Goal: Transaction & Acquisition: Purchase product/service

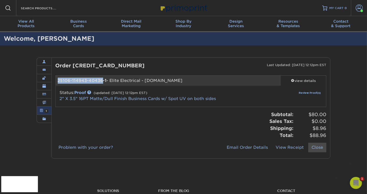
click at [356, 8] on span at bounding box center [359, 8] width 7 height 7
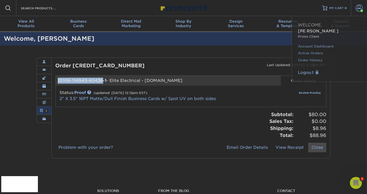
scroll to position [215, 0]
click at [305, 50] on link "Active Orders" at bounding box center [329, 53] width 63 height 7
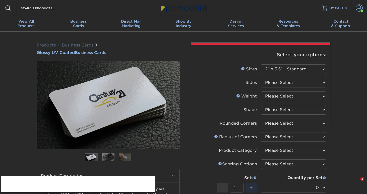
select select "2.00x3.50"
drag, startPoint x: 281, startPoint y: 80, endPoint x: 281, endPoint y: 83, distance: 2.8
click at [280, 80] on select "Please Select Print Both Sides Print Front Only" at bounding box center [293, 83] width 65 height 10
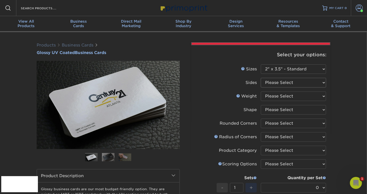
select select "13abbda7-1d64-4f25-8bb2-c179b224825d"
click at [261, 78] on select "Please Select Print Both Sides Print Front Only" at bounding box center [293, 83] width 65 height 10
click at [277, 98] on select "Please Select 16PT 14PT" at bounding box center [293, 96] width 65 height 10
select select "16PT"
click at [261, 91] on select "Please Select 16PT 14PT" at bounding box center [293, 96] width 65 height 10
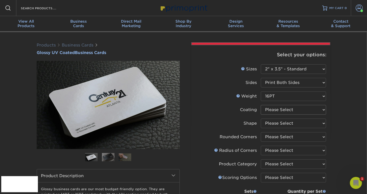
click at [275, 112] on select at bounding box center [293, 110] width 65 height 10
select select "ae367451-b2b8-45df-a344-0f05b6a12993"
click at [261, 105] on select at bounding box center [293, 110] width 65 height 10
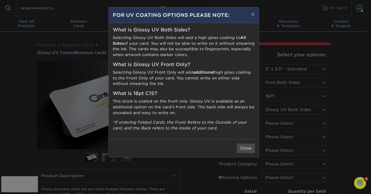
click at [288, 135] on div "× FOR UV COATING OPTIONS PLEASE NOTE: What is Glossy UV Both Sides? Selecting G…" at bounding box center [185, 97] width 371 height 194
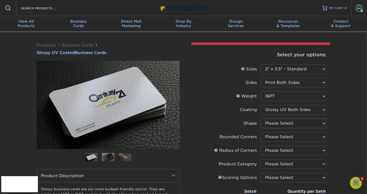
click at [276, 123] on select "Please Select Standard Oval" at bounding box center [293, 124] width 65 height 10
select select "standard"
click at [261, 119] on select "Please Select Standard Oval" at bounding box center [293, 124] width 65 height 10
click at [274, 135] on select "Please Select Yes - Round 2 Corners Yes - Round 4 Corners No" at bounding box center [293, 137] width 65 height 10
select select "0"
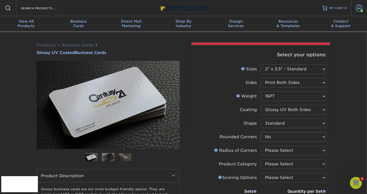
click at [261, 132] on select "Please Select Yes - Round 2 Corners Yes - Round 4 Corners No" at bounding box center [293, 137] width 65 height 10
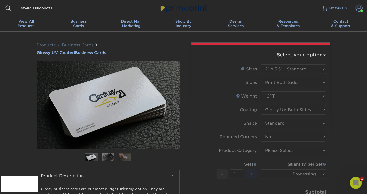
click at [278, 149] on form "Sizes Help Sizes Please Select 1.5" x 3.5" - Mini 1.75" x 3.5" - Mini 2" x 2" -…" at bounding box center [260, 141] width 131 height 154
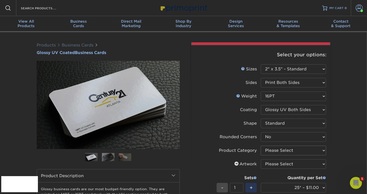
click at [281, 150] on select "Please Select Business Cards" at bounding box center [293, 151] width 65 height 10
select select "3b5148f1-0588-4f88-a218-97bcfdce65c1"
click at [261, 146] on select "Please Select Business Cards" at bounding box center [293, 151] width 65 height 10
click at [280, 164] on select "Please Select I will upload files I need a design - $100" at bounding box center [293, 164] width 65 height 10
select select "upload"
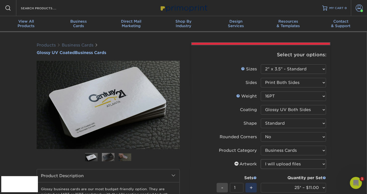
click at [261, 159] on select "Please Select I will upload files I need a design - $100" at bounding box center [293, 164] width 65 height 10
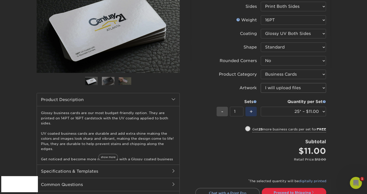
scroll to position [84, 0]
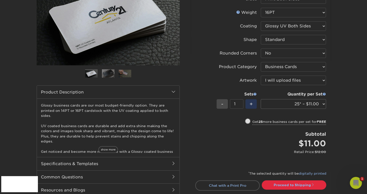
click at [300, 104] on select "25* – $11.00 50* – $11.00 100* – $11.00 250* – $20.00 500 – $39.00 1000 – $49.0…" at bounding box center [293, 104] width 65 height 10
select select "500 – $39.00"
click at [261, 99] on select "25* – $11.00 50* – $11.00 100* – $11.00 250* – $20.00 500 – $39.00 1000 – $49.0…" at bounding box center [293, 104] width 65 height 10
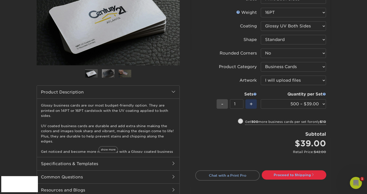
click at [333, 108] on div "Select your options: Sizes Help Sizes Please Select 1.5" x 3.5" - Mini -" at bounding box center [259, 87] width 151 height 256
click at [297, 174] on link "Proceed to Shipping" at bounding box center [294, 174] width 65 height 9
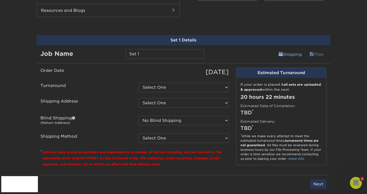
scroll to position [267, 0]
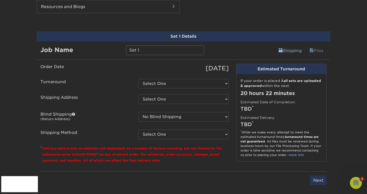
drag, startPoint x: 147, startPoint y: 48, endPoint x: 106, endPoint y: 48, distance: 41.5
click at [106, 48] on div "Job Name Set 1" at bounding box center [122, 50] width 171 height 10
type input "DLE - M.Johnson"
click at [162, 83] on select "Select One 2-4 Business Days 2 Day Next Business Day" at bounding box center [183, 84] width 90 height 10
click at [138, 79] on select "Select One 2-4 Business Days 2 Day Next Business Day" at bounding box center [183, 84] width 90 height 10
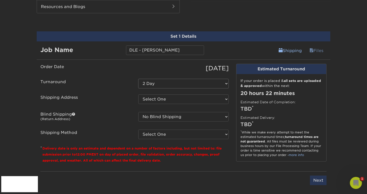
click at [153, 82] on select "Select One 2-4 Business Days 2 Day Next Business Day" at bounding box center [183, 84] width 90 height 10
select select "a162d423-fc7d-4fa3-8a25-7602e5a6d5e2"
click at [138, 79] on select "Select One 2-4 Business Days 2 Day Next Business Day" at bounding box center [183, 84] width 90 height 10
drag, startPoint x: 147, startPoint y: 96, endPoint x: 150, endPoint y: 99, distance: 4.6
click at [147, 96] on select "Select One BrainBKT Graphics HOB - Block HOB - Lamle Neural Payments + Add New …" at bounding box center [183, 99] width 90 height 10
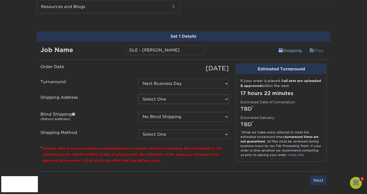
select select "218452"
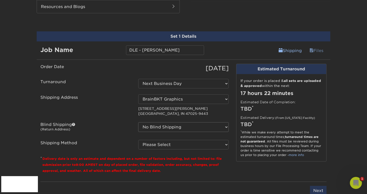
click at [158, 124] on select "No Blind Shipping BrainBKT Graphics HOB - Block HOB - Lamle Neural Payments + A…" at bounding box center [183, 127] width 90 height 10
select select "218452"
click at [138, 122] on select "No Blind Shipping BrainBKT Graphics HOB - Block HOB - Lamle Neural Payments + A…" at bounding box center [183, 127] width 90 height 10
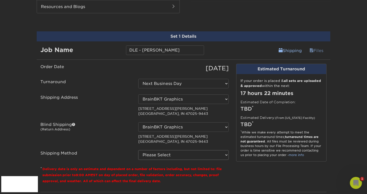
click at [157, 155] on select "Please Select Ground Shipping (+$8.96) 3 Day Shipping Service (+$18.70) 2 Day A…" at bounding box center [183, 155] width 90 height 10
select select "03"
click at [138, 150] on select "Please Select Ground Shipping (+$8.96) 3 Day Shipping Service (+$18.70) 2 Day A…" at bounding box center [183, 155] width 90 height 10
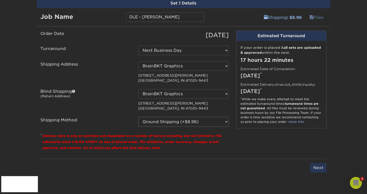
scroll to position [309, 0]
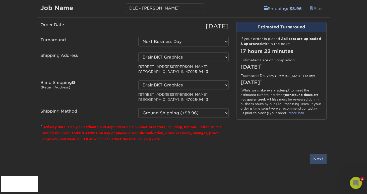
click at [316, 157] on input "Next" at bounding box center [318, 159] width 17 height 10
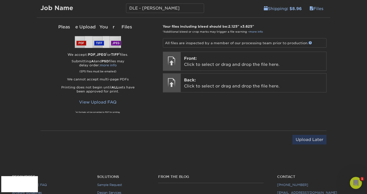
click at [225, 57] on p "Front: Click to select or drag and drop the file here." at bounding box center [253, 62] width 139 height 12
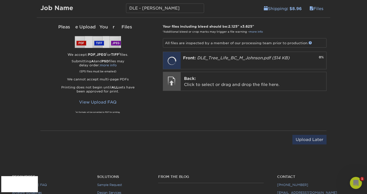
click at [225, 81] on p "Back: Click to select or drag and drop the file here." at bounding box center [253, 82] width 139 height 12
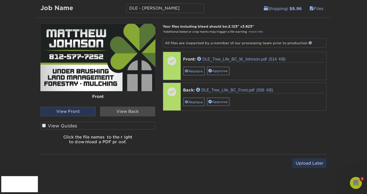
click at [45, 123] on span at bounding box center [44, 125] width 4 height 5
click at [0, 0] on input "View Guides" at bounding box center [0, 0] width 0 height 0
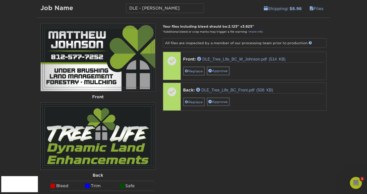
drag, startPoint x: 211, startPoint y: 69, endPoint x: 213, endPoint y: 74, distance: 4.9
click at [211, 69] on span at bounding box center [211, 71] width 4 height 4
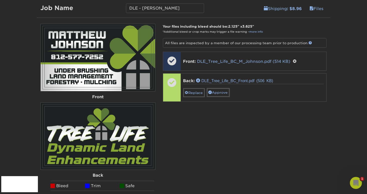
click at [216, 90] on link "Approve" at bounding box center [218, 92] width 23 height 9
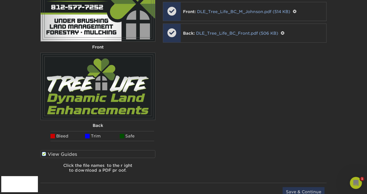
scroll to position [393, 0]
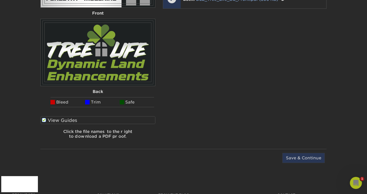
click at [304, 157] on input "Save & Continue" at bounding box center [304, 158] width 42 height 10
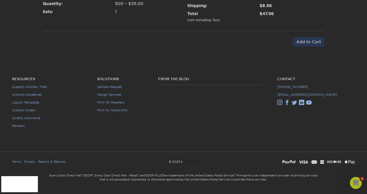
scroll to position [245, 0]
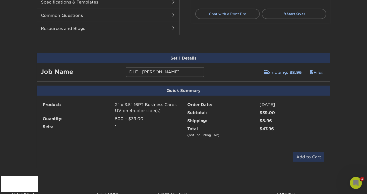
click at [139, 71] on input "DLE - M.Johnson" at bounding box center [165, 72] width 78 height 10
type input "DLE Tree Life - [PERSON_NAME]"
click at [310, 156] on input "Add to Cart" at bounding box center [308, 157] width 31 height 10
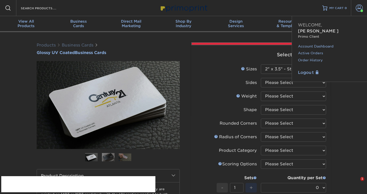
select select "2.00x3.50"
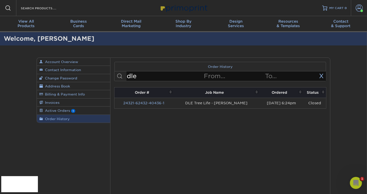
type input "dle"
click at [147, 103] on link "24321-62432-40436-1" at bounding box center [143, 103] width 41 height 4
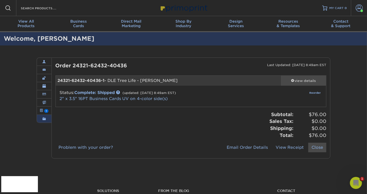
click at [298, 80] on div "view details" at bounding box center [303, 80] width 45 height 5
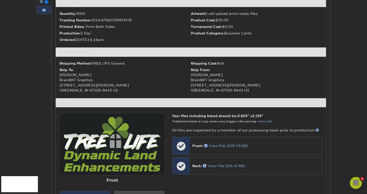
scroll to position [126, 0]
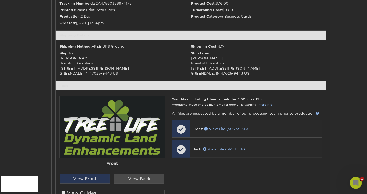
click at [63, 191] on span at bounding box center [63, 193] width 4 height 5
click at [0, 0] on input "View Guides" at bounding box center [0, 0] width 0 height 0
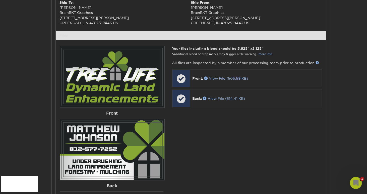
scroll to position [218, 0]
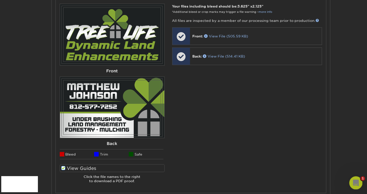
click at [355, 182] on icon "Open Intercom Messenger" at bounding box center [356, 182] width 8 height 8
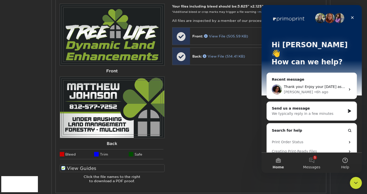
click at [319, 85] on span "Thank you! Enjoy your Tuesday as well!" at bounding box center [317, 87] width 67 height 4
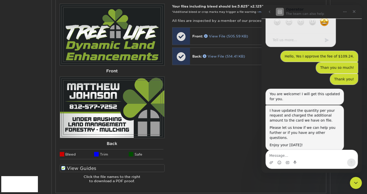
scroll to position [215, 0]
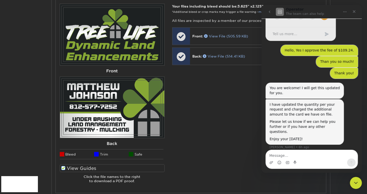
click at [293, 154] on textarea "Message…" at bounding box center [312, 154] width 92 height 9
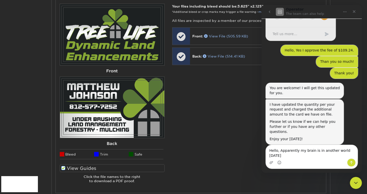
type textarea "Hello, Apparently my brain is in another world today."
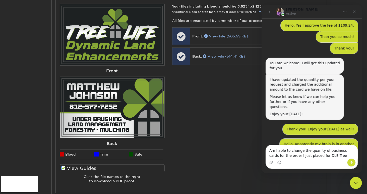
scroll to position [266, 0]
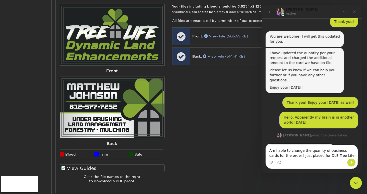
type textarea "Am I able to change the quanity of business cards for the order I just placed f…"
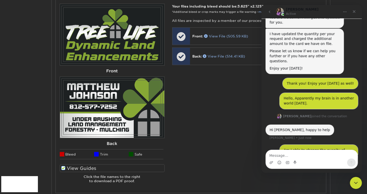
scroll to position [286, 0]
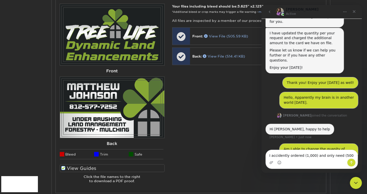
type textarea "I accidently ordered (1,000) and only need (500)"
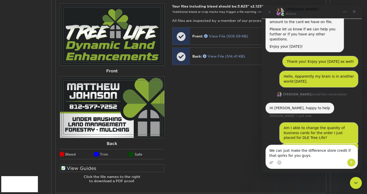
scroll to position [327, 0]
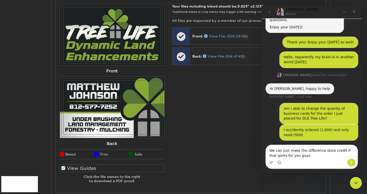
click at [275, 156] on textarea "We can just make the difference store credit if that qorks for you guys." at bounding box center [312, 152] width 92 height 14
click at [273, 157] on textarea "We can just make the difference store credit if that qorks for you guys." at bounding box center [312, 152] width 92 height 14
click at [271, 155] on textarea "We can just make the difference store credit if that qorks for you guys." at bounding box center [312, 152] width 92 height 14
type textarea "We can just make the difference store credit if that works for you guys."
click at [353, 162] on icon "Send a message…" at bounding box center [352, 163] width 4 height 4
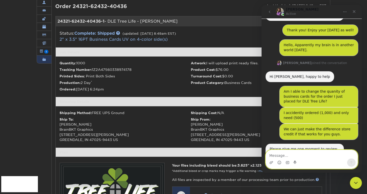
scroll to position [51, 0]
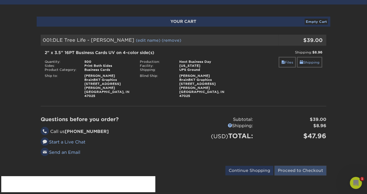
click at [301, 166] on input "Proceed to Checkout" at bounding box center [301, 171] width 52 height 10
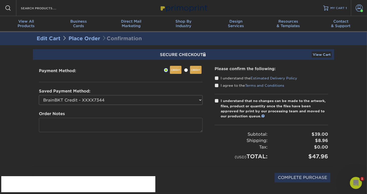
click at [109, 98] on select "BrainBKT Credit - XXXX7344 BrainBKT Debit - XXXX1372 New Credit Card" at bounding box center [121, 100] width 164 height 10
select select "75554"
click at [39, 95] on select "BrainBKT Credit - XXXX7344 BrainBKT Debit - XXXX1372 New Credit Card" at bounding box center [121, 100] width 164 height 10
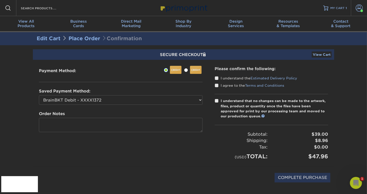
click at [217, 78] on span at bounding box center [217, 78] width 4 height 5
click at [0, 0] on input "I understand the Estimated Delivery Policy" at bounding box center [0, 0] width 0 height 0
click at [218, 85] on span at bounding box center [217, 85] width 4 height 5
click at [0, 0] on input "I agree to the Terms and Conditions" at bounding box center [0, 0] width 0 height 0
click at [217, 98] on span at bounding box center [217, 100] width 4 height 5
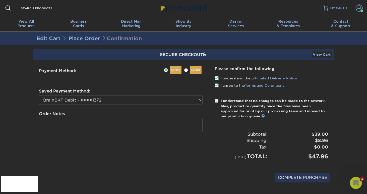
click at [0, 0] on input "I understand that no changes can be made to the artwork, files, product or quan…" at bounding box center [0, 0] width 0 height 0
click at [299, 175] on input "COMPLETE PURCHASE" at bounding box center [303, 178] width 56 height 10
type input "PROCESSING, PLEASE WAIT..."
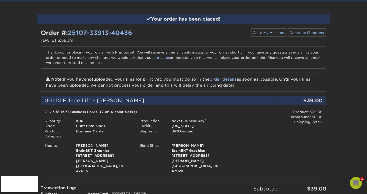
scroll to position [2, 0]
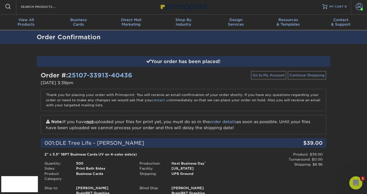
click at [354, 184] on icon "Open Intercom Messenger" at bounding box center [356, 182] width 8 height 8
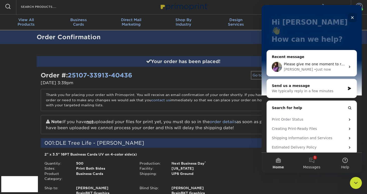
scroll to position [44, 0]
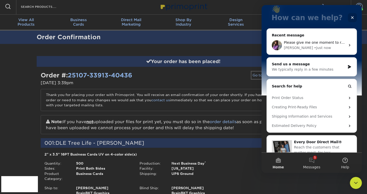
click at [316, 162] on button "1 Messages" at bounding box center [311, 163] width 33 height 20
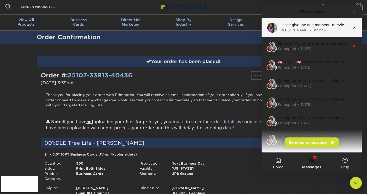
click at [309, 26] on span "Please give me one moment to review your order" at bounding box center [322, 25] width 87 height 4
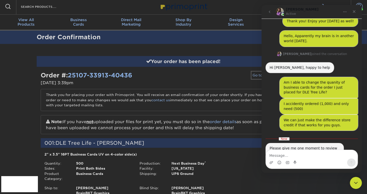
scroll to position [366, 0]
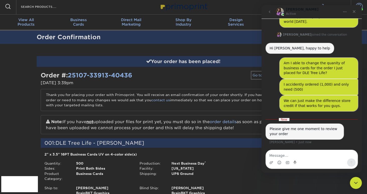
click at [300, 154] on textarea "Message…" at bounding box center [312, 154] width 92 height 9
type textarea "Just kidding, I was looking at the wrong page!"
click at [277, 164] on div "Intercom messenger" at bounding box center [312, 163] width 92 height 8
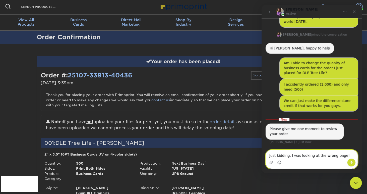
click at [277, 164] on icon "Emoji picker" at bounding box center [279, 163] width 4 height 4
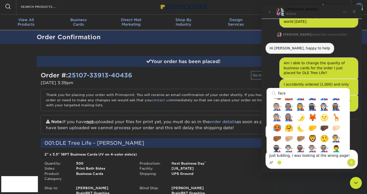
scroll to position [0, 0]
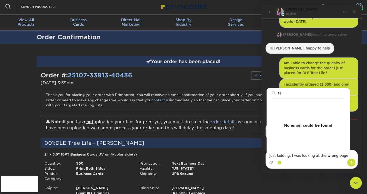
type input "f"
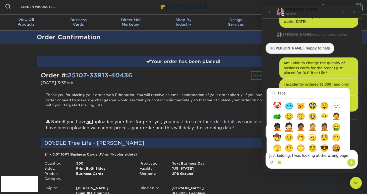
type input "face"
type textarea "Just kidding, I was looking at the wrong page! 🤦🏻"
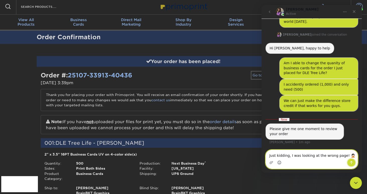
click at [352, 161] on icon "Send a message…" at bounding box center [352, 163] width 4 height 4
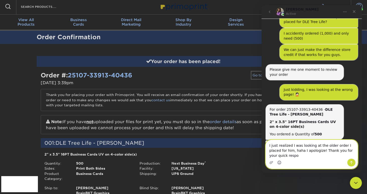
scroll to position [420, 0]
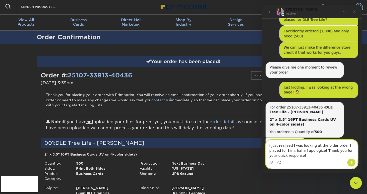
click at [281, 163] on icon "Emoji picker" at bounding box center [279, 163] width 4 height 4
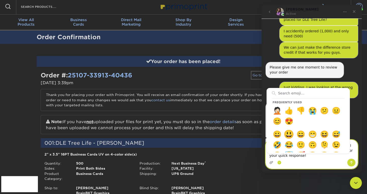
type textarea "I just realized I was looking at the older order I placed for him, haha I apolo…"
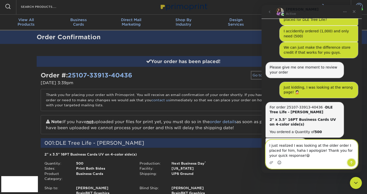
click at [350, 161] on icon "Send a message…" at bounding box center [352, 163] width 4 height 4
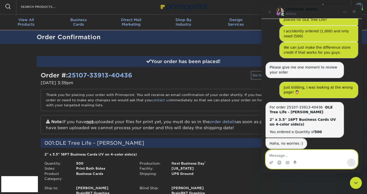
scroll to position [435, 0]
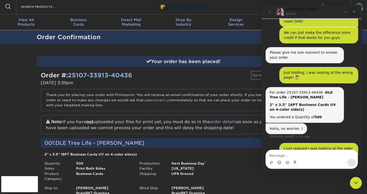
click at [355, 11] on icon "Close" at bounding box center [354, 11] width 3 height 3
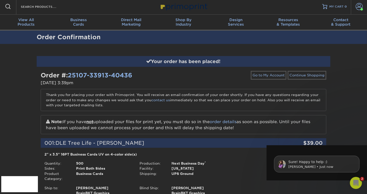
scroll to position [450, 0]
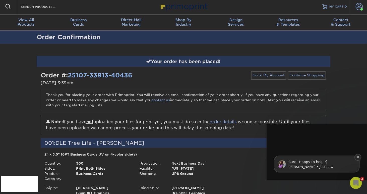
click at [319, 160] on span "Sure! Happy to help :)" at bounding box center [307, 162] width 39 height 4
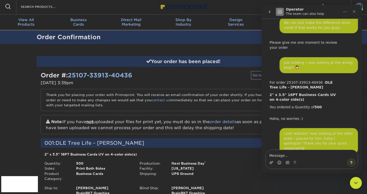
scroll to position [458, 0]
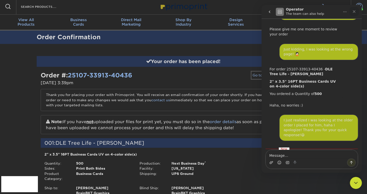
click at [358, 11] on div "Close" at bounding box center [354, 11] width 9 height 9
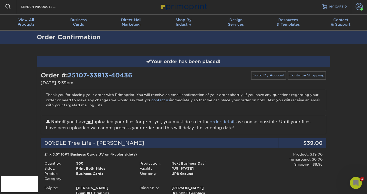
click at [180, 8] on img at bounding box center [184, 6] width 50 height 11
